Goal: Task Accomplishment & Management: Manage account settings

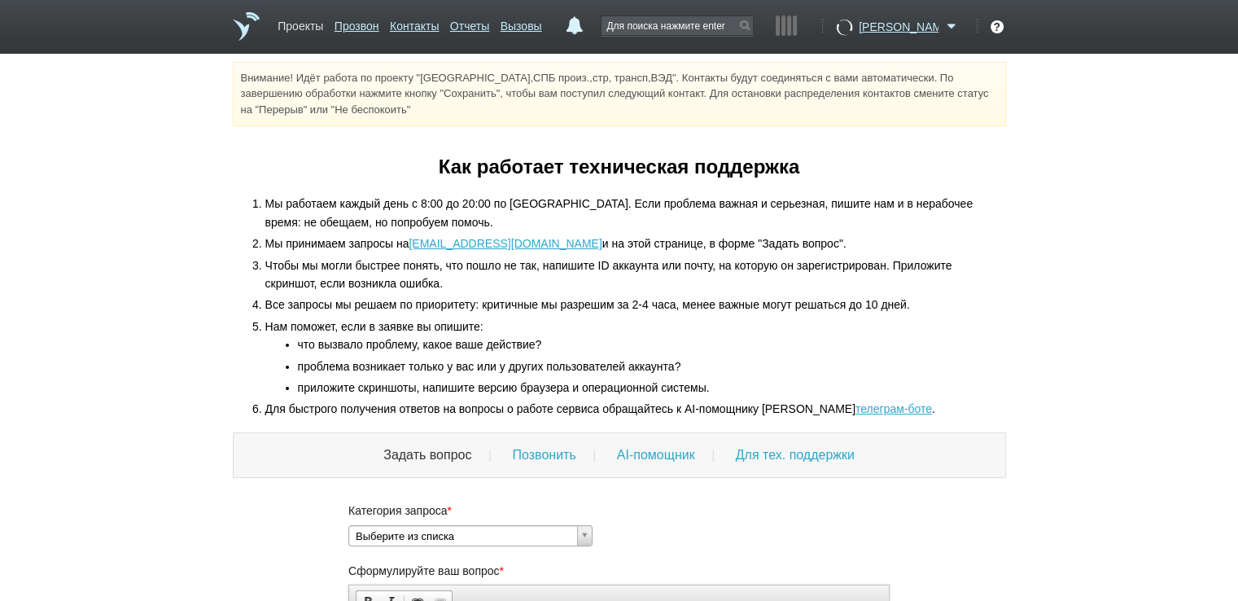
click at [299, 28] on link "Проекты" at bounding box center [300, 23] width 46 height 24
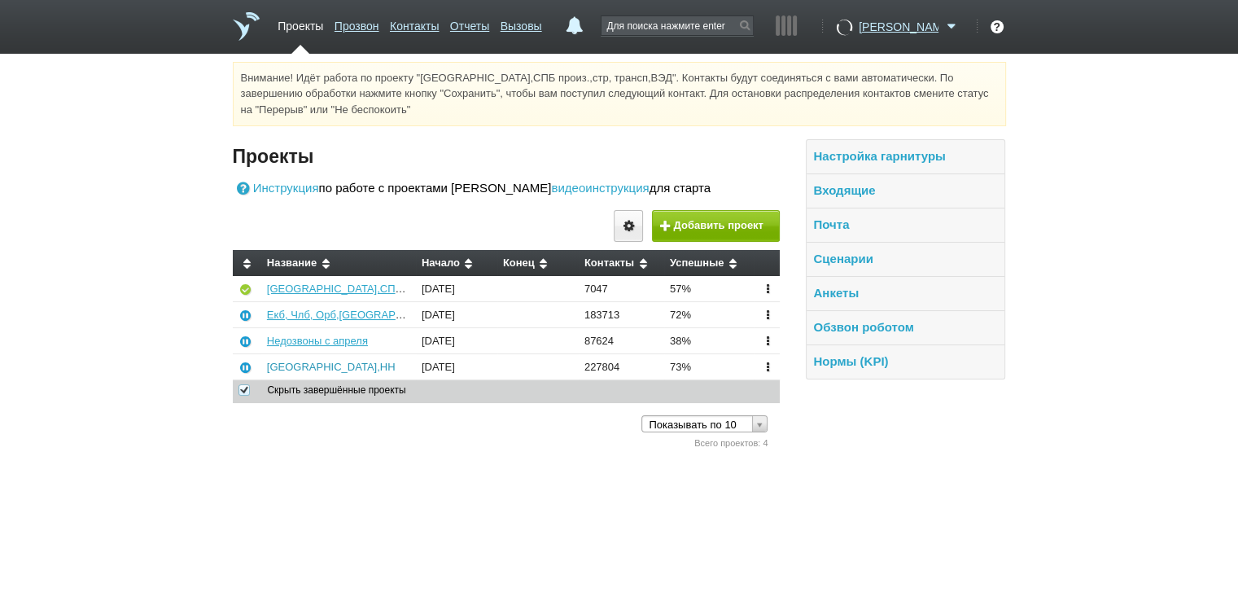
click at [277, 367] on link "[GEOGRAPHIC_DATA],НН" at bounding box center [331, 366] width 129 height 12
